Goal: Task Accomplishment & Management: Use online tool/utility

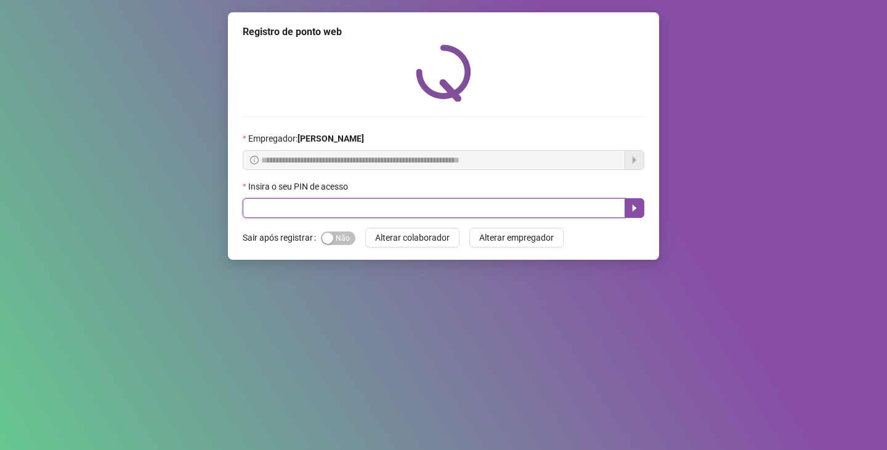
click at [381, 215] on input "text" at bounding box center [434, 208] width 382 height 20
type input "*****"
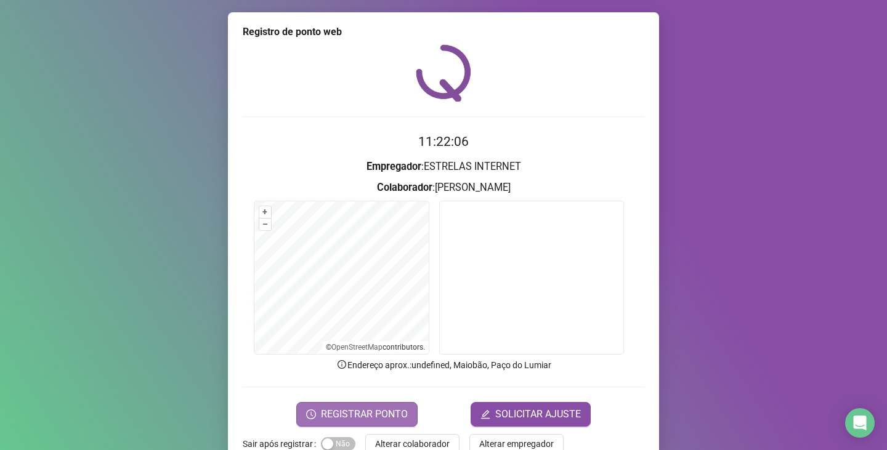
click at [340, 413] on span "REGISTRAR PONTO" at bounding box center [364, 414] width 87 height 15
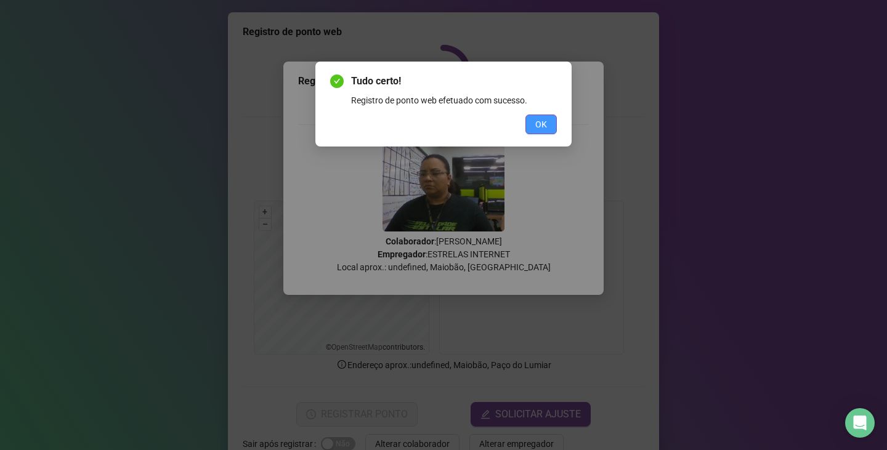
click at [536, 129] on span "OK" at bounding box center [541, 125] width 12 height 14
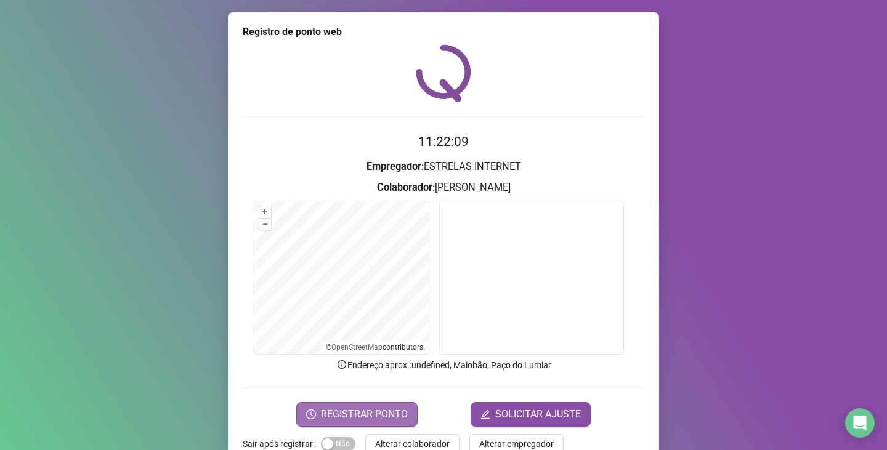
click at [330, 406] on button "REGISTRAR PONTO" at bounding box center [356, 414] width 121 height 25
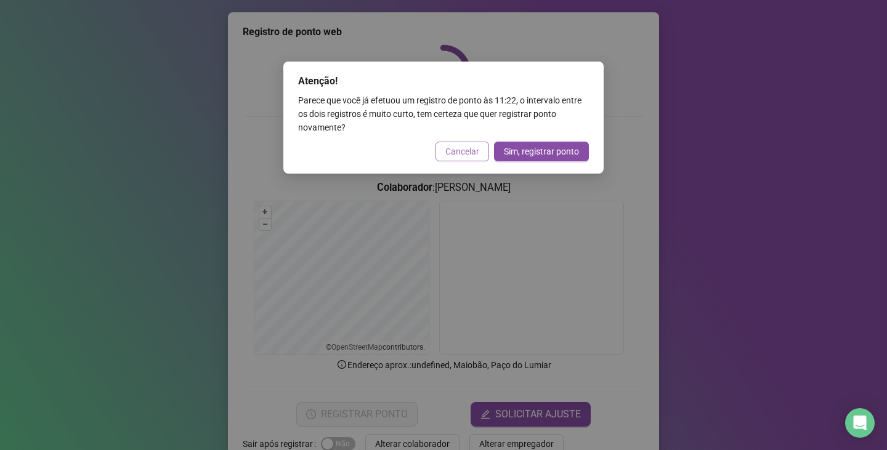
click at [457, 148] on span "Cancelar" at bounding box center [462, 152] width 34 height 14
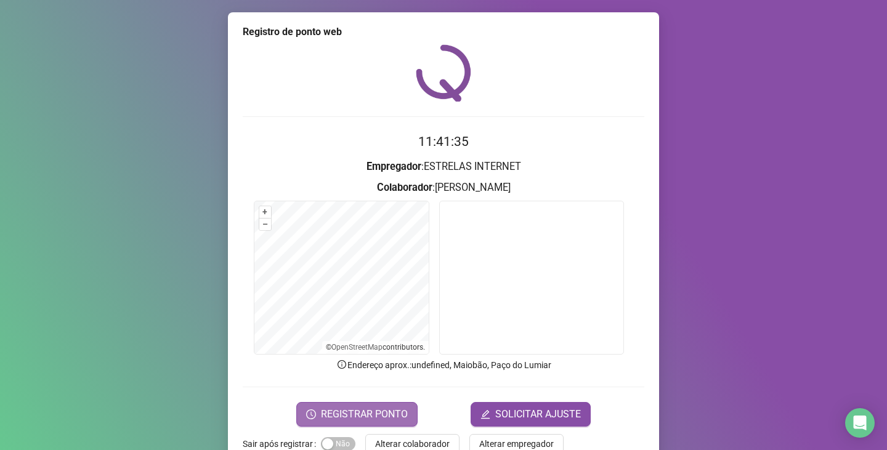
click at [328, 410] on span "REGISTRAR PONTO" at bounding box center [364, 414] width 87 height 15
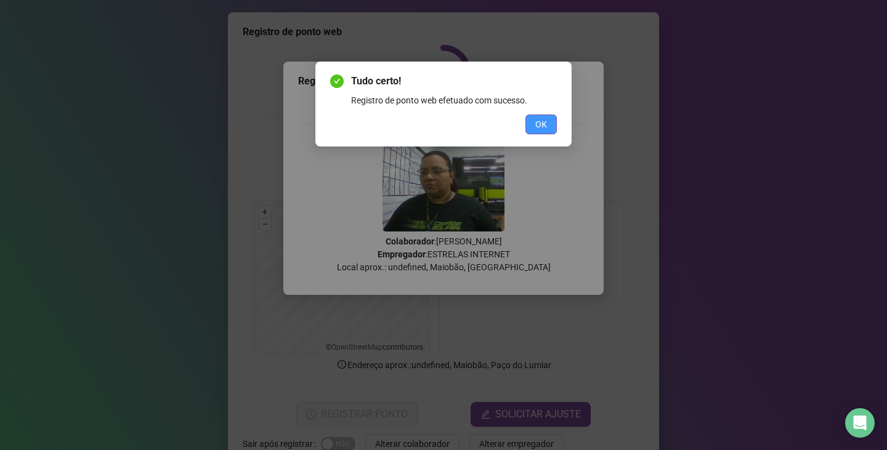
click at [550, 125] on button "OK" at bounding box center [540, 125] width 31 height 20
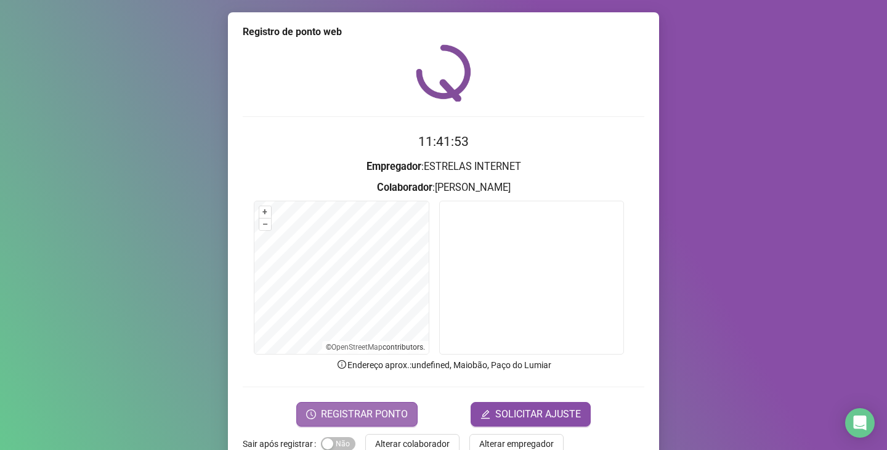
click at [371, 408] on span "REGISTRAR PONTO" at bounding box center [364, 414] width 87 height 15
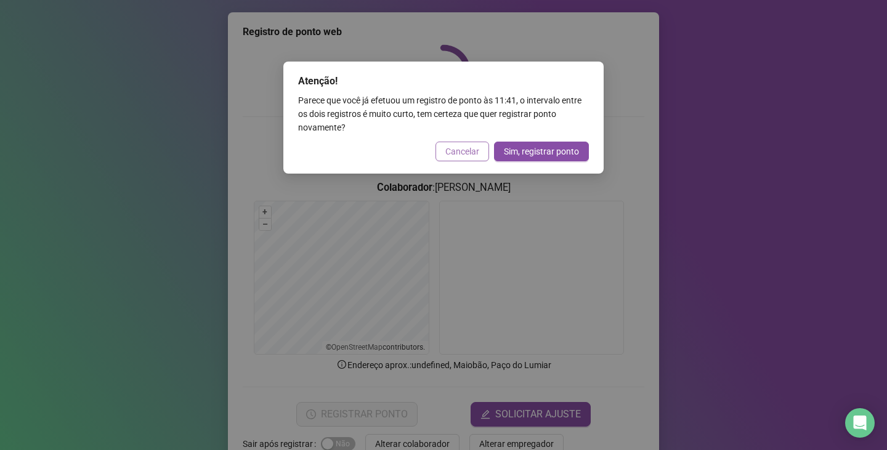
click at [456, 155] on span "Cancelar" at bounding box center [462, 152] width 34 height 14
